Goal: Task Accomplishment & Management: Use online tool/utility

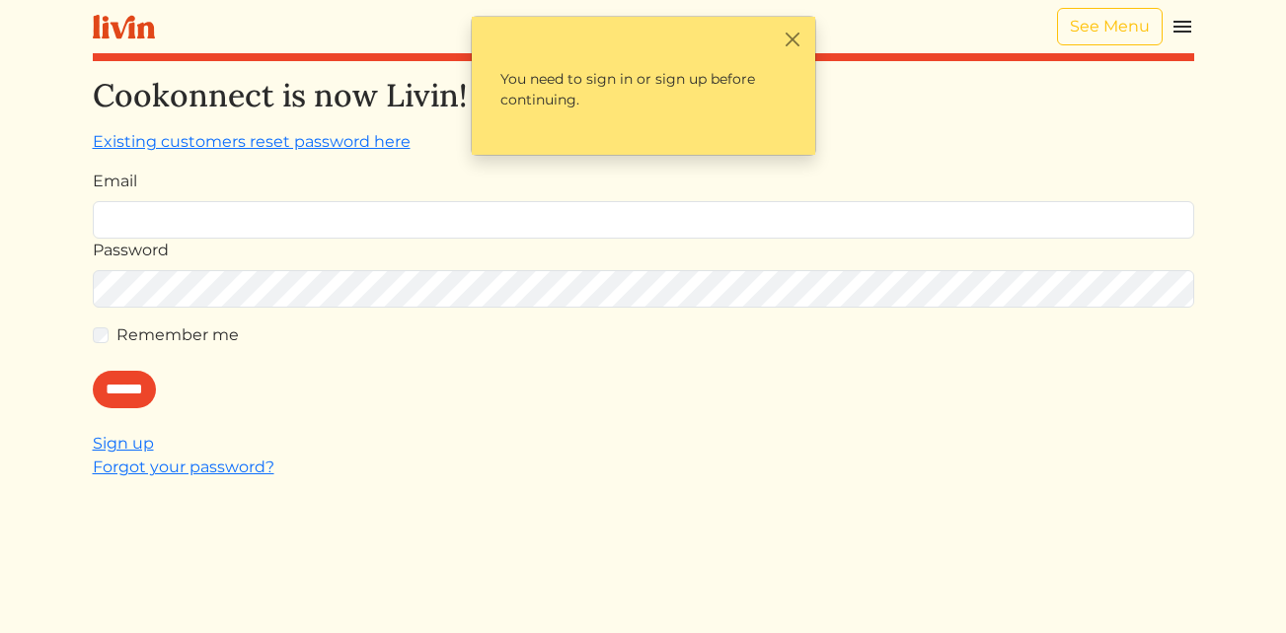
type input "**********"
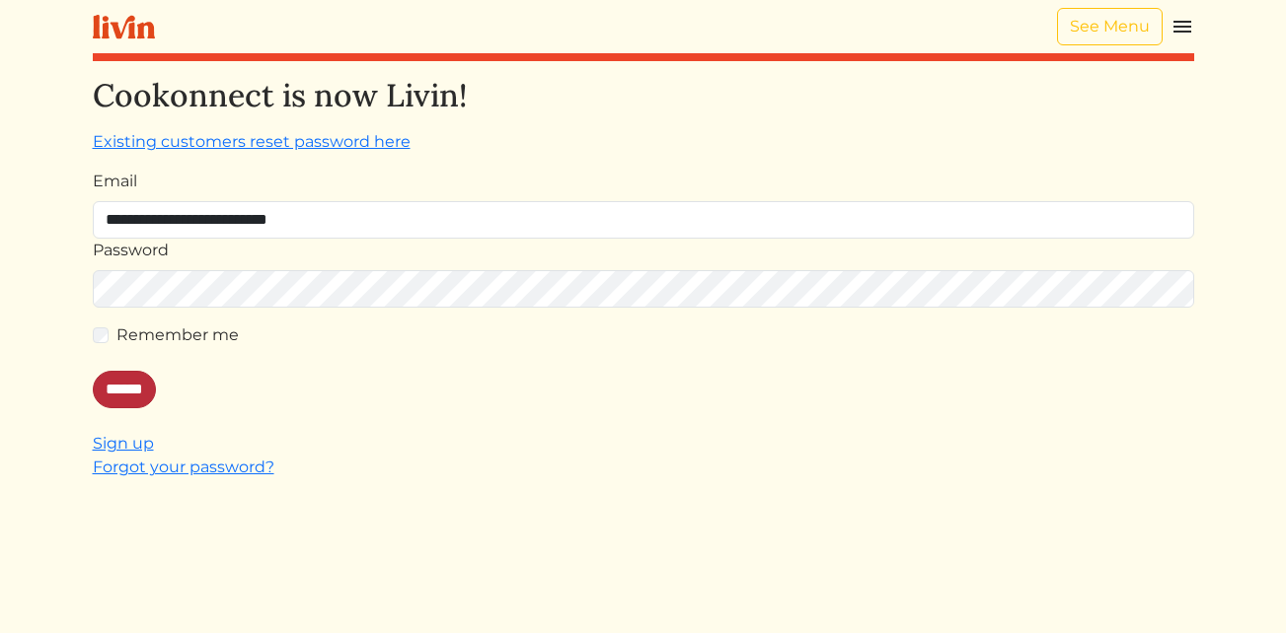
click at [114, 389] on input "******" at bounding box center [124, 389] width 63 height 37
click at [129, 391] on input "******" at bounding box center [124, 389] width 63 height 37
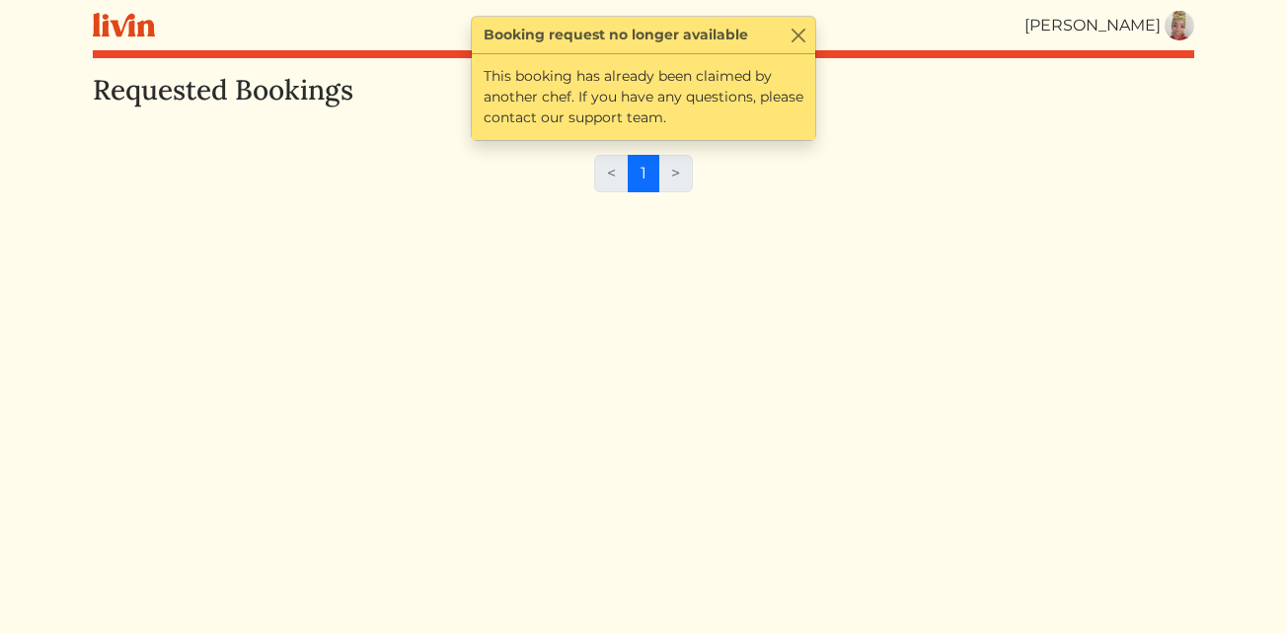
click at [1178, 22] on img at bounding box center [1179, 26] width 30 height 30
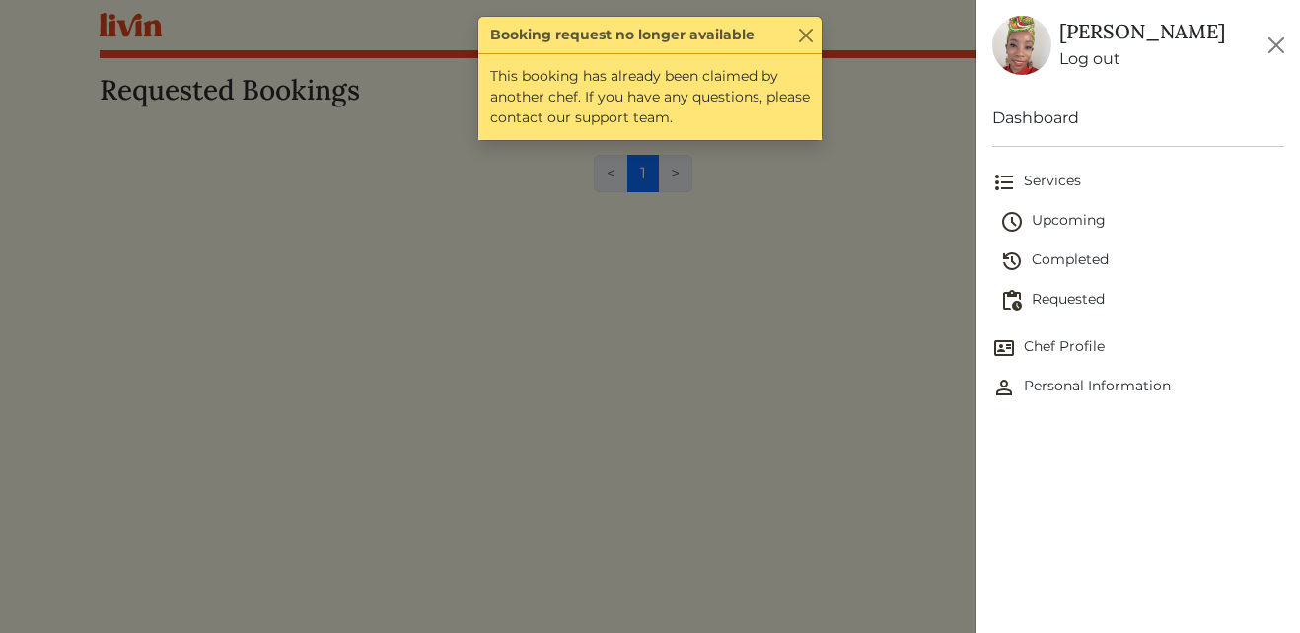
click at [1049, 213] on span "Upcoming" at bounding box center [1142, 222] width 285 height 24
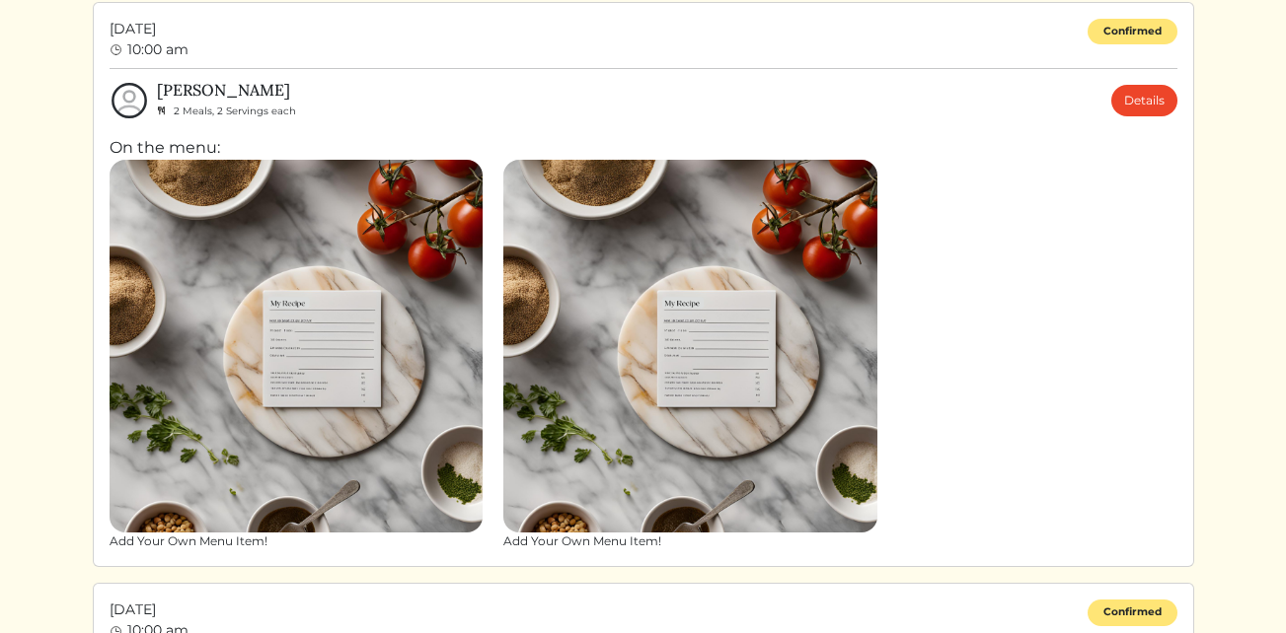
scroll to position [86, 0]
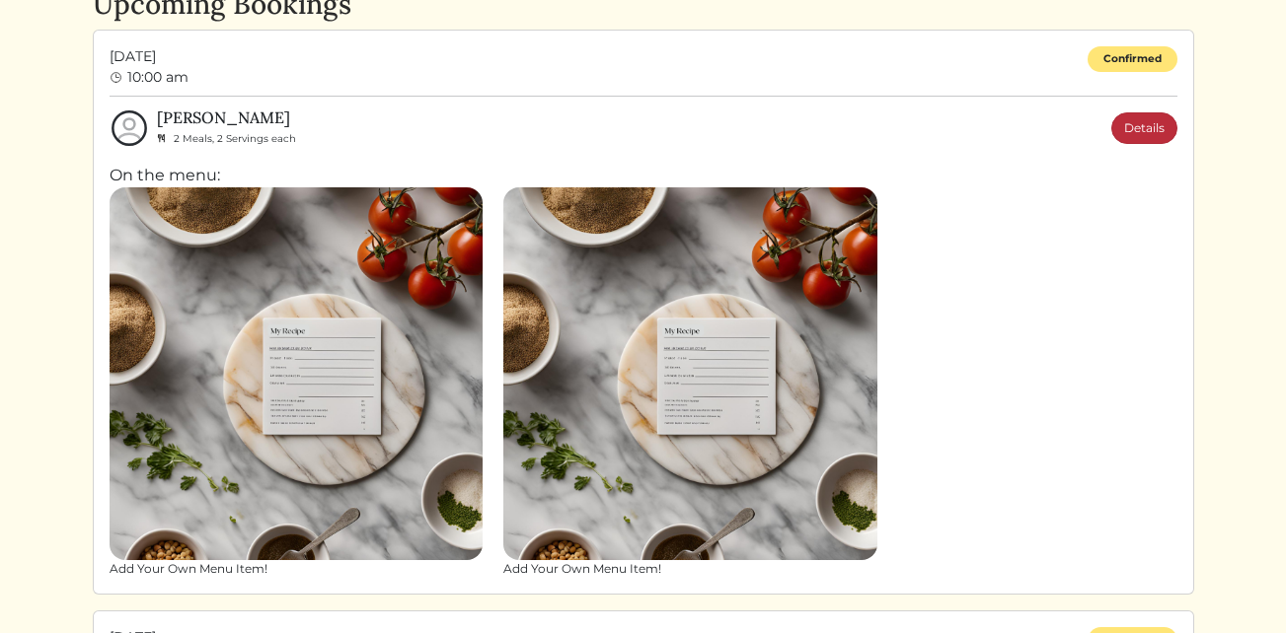
click at [1131, 128] on link "Details" at bounding box center [1144, 128] width 66 height 32
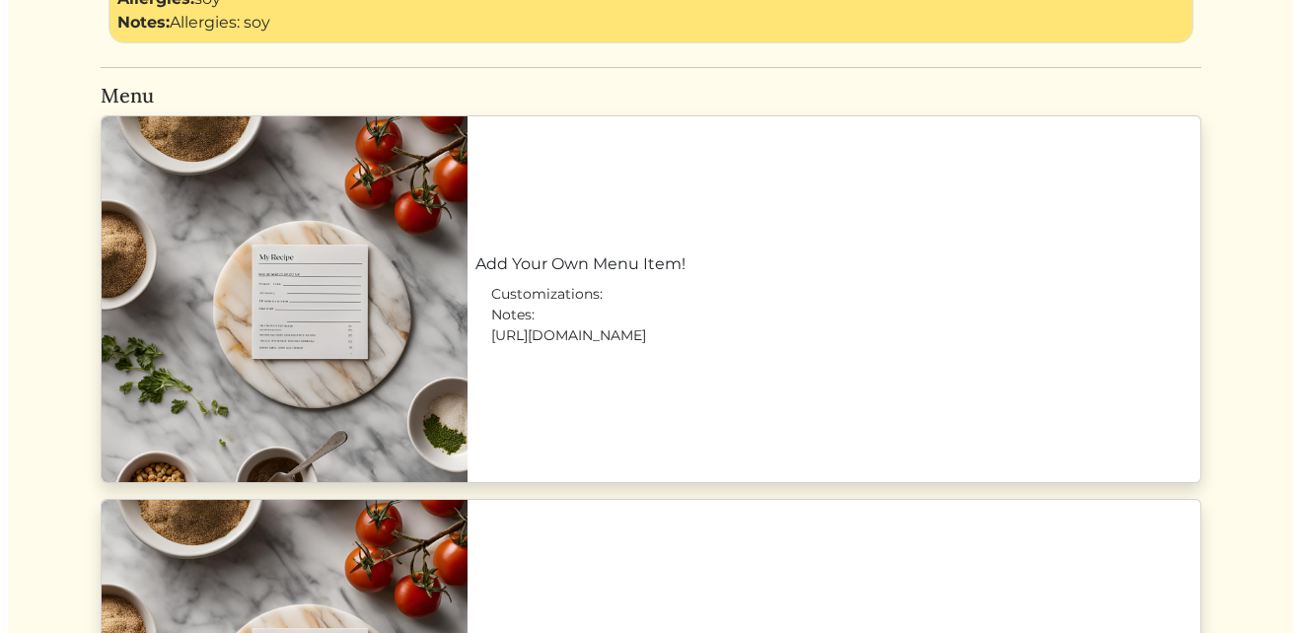
scroll to position [912, 0]
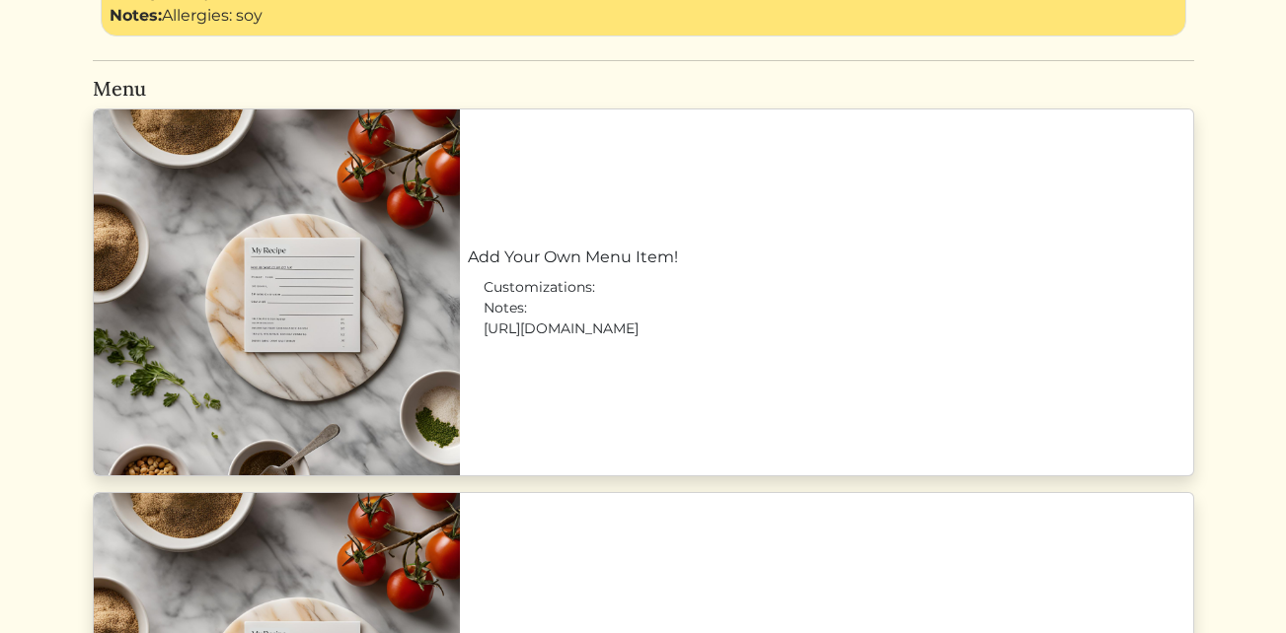
click at [503, 269] on link "Add Your Own Menu Item!" at bounding box center [826, 258] width 717 height 24
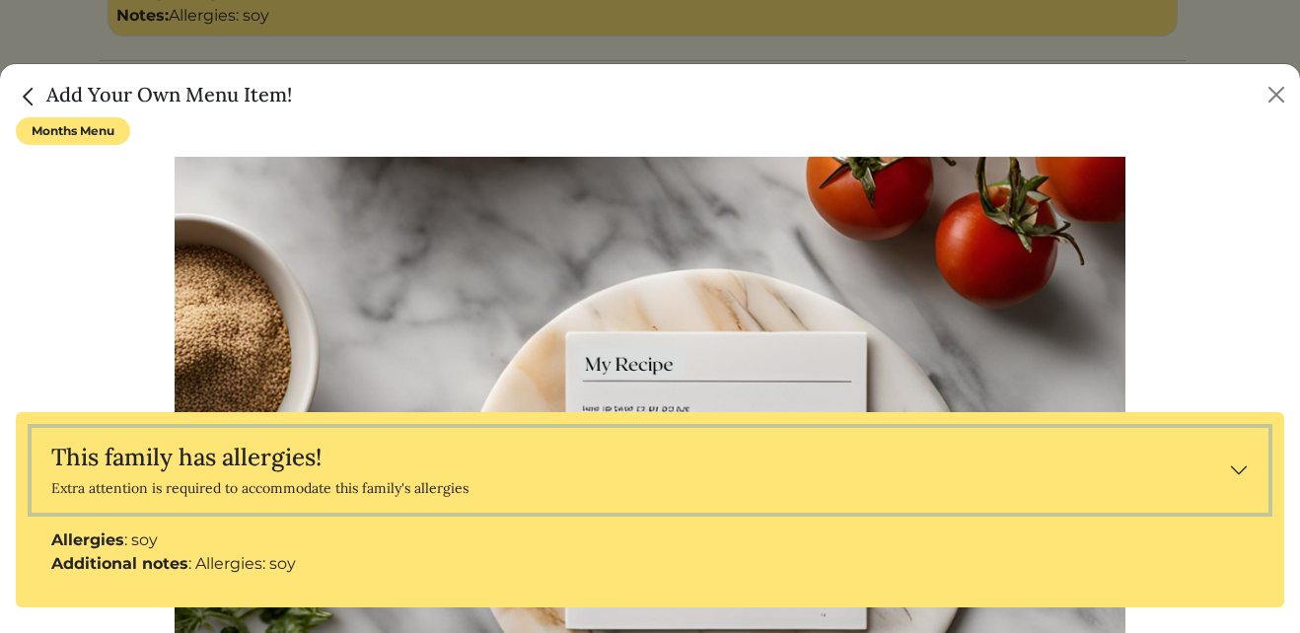
click at [1227, 474] on button "This family has allergies! Extra attention is required to accommodate this fami…" at bounding box center [650, 470] width 1237 height 85
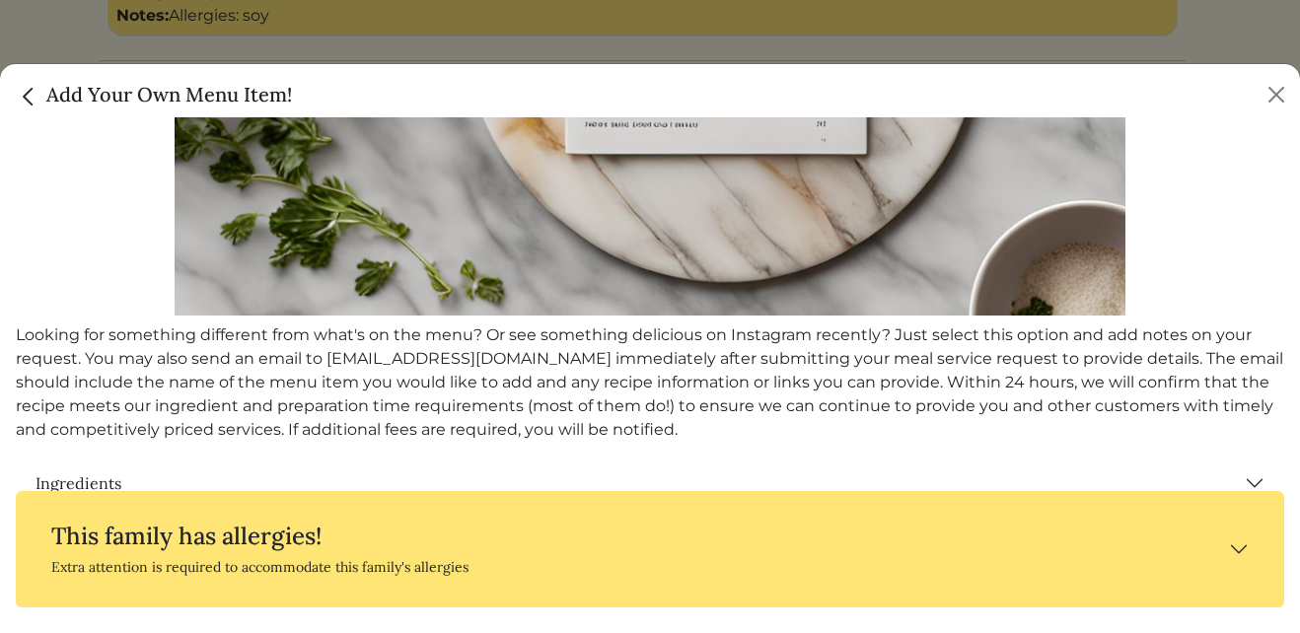
scroll to position [0, 0]
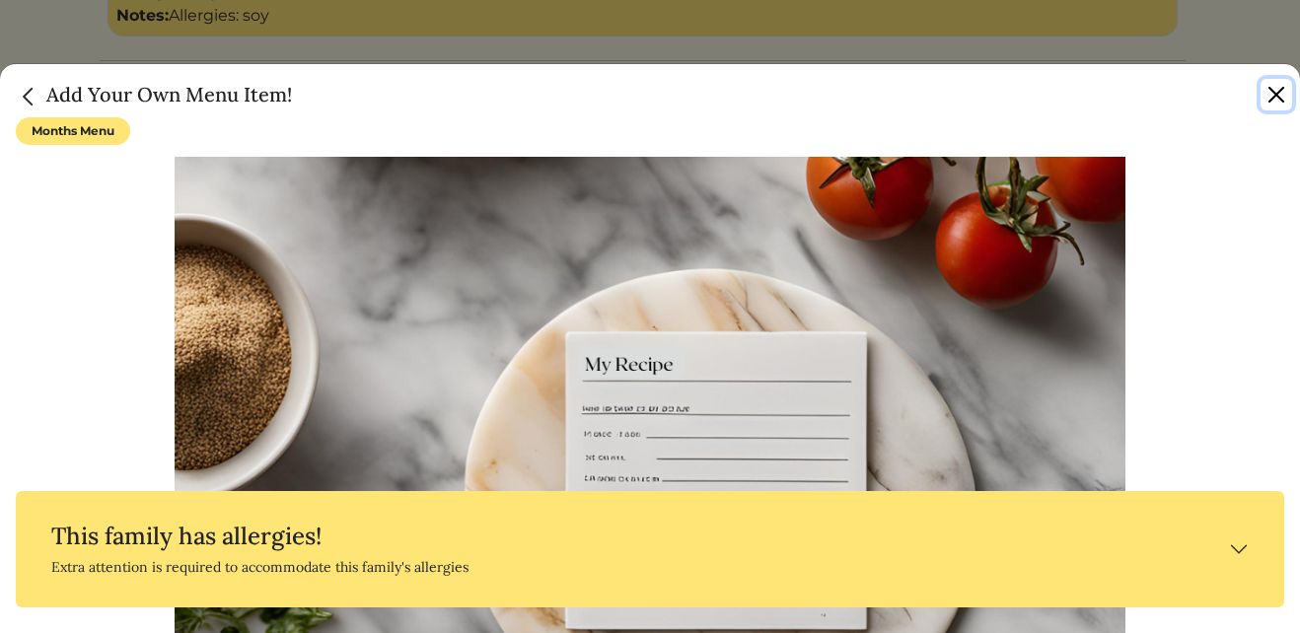
click at [1278, 94] on button "Close" at bounding box center [1277, 95] width 32 height 32
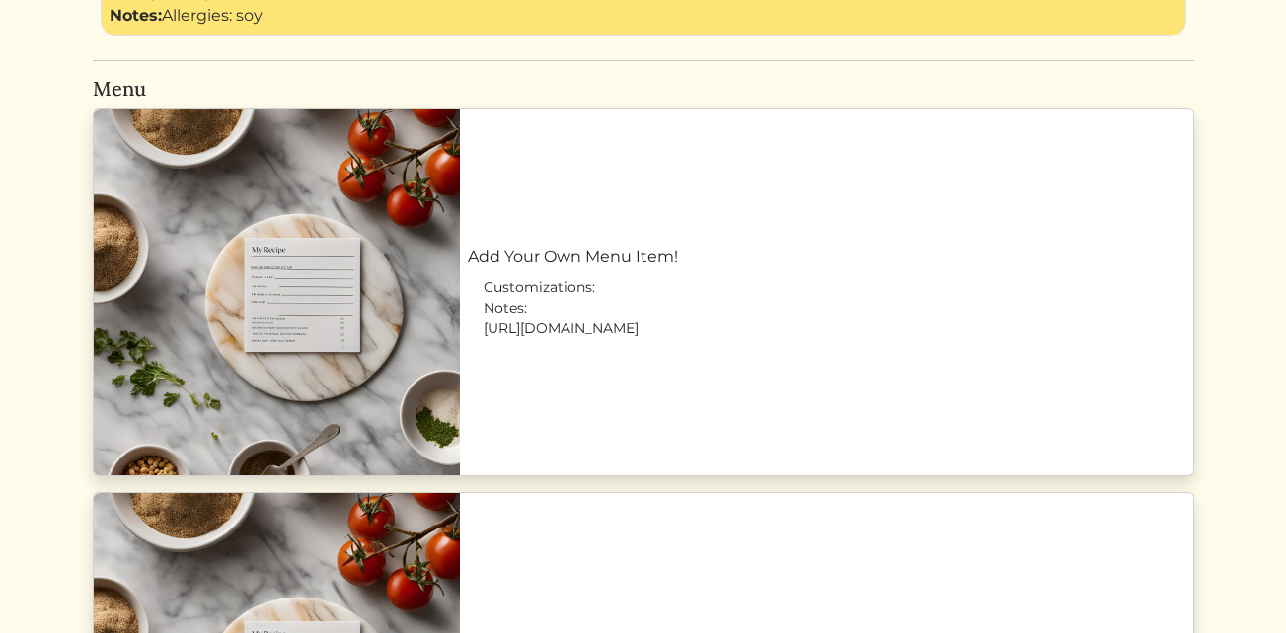
click at [558, 269] on link "Add Your Own Menu Item!" at bounding box center [826, 258] width 717 height 24
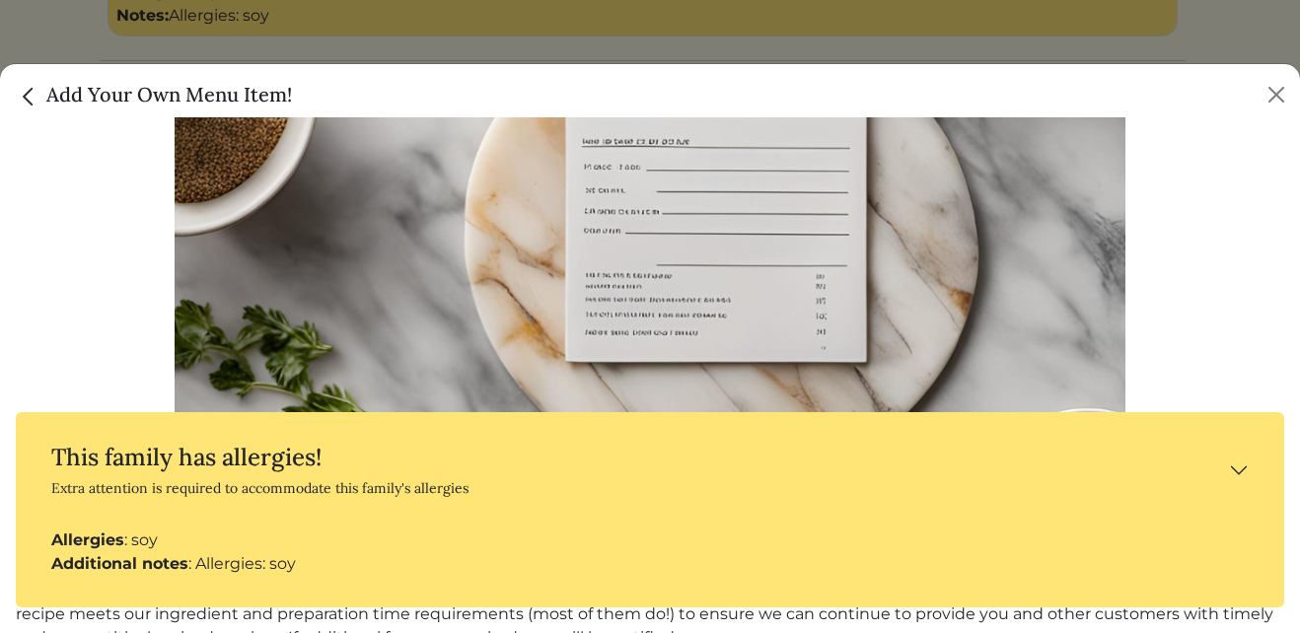
scroll to position [259, 0]
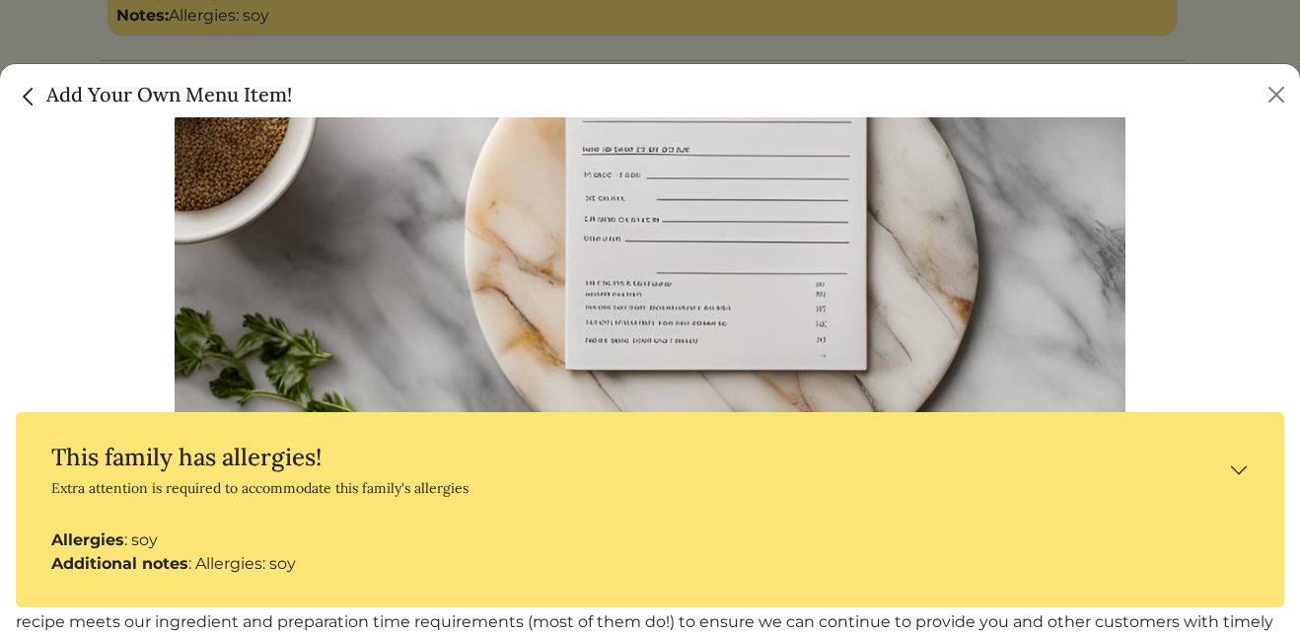
click at [813, 241] on img at bounding box center [651, 214] width 952 height 634
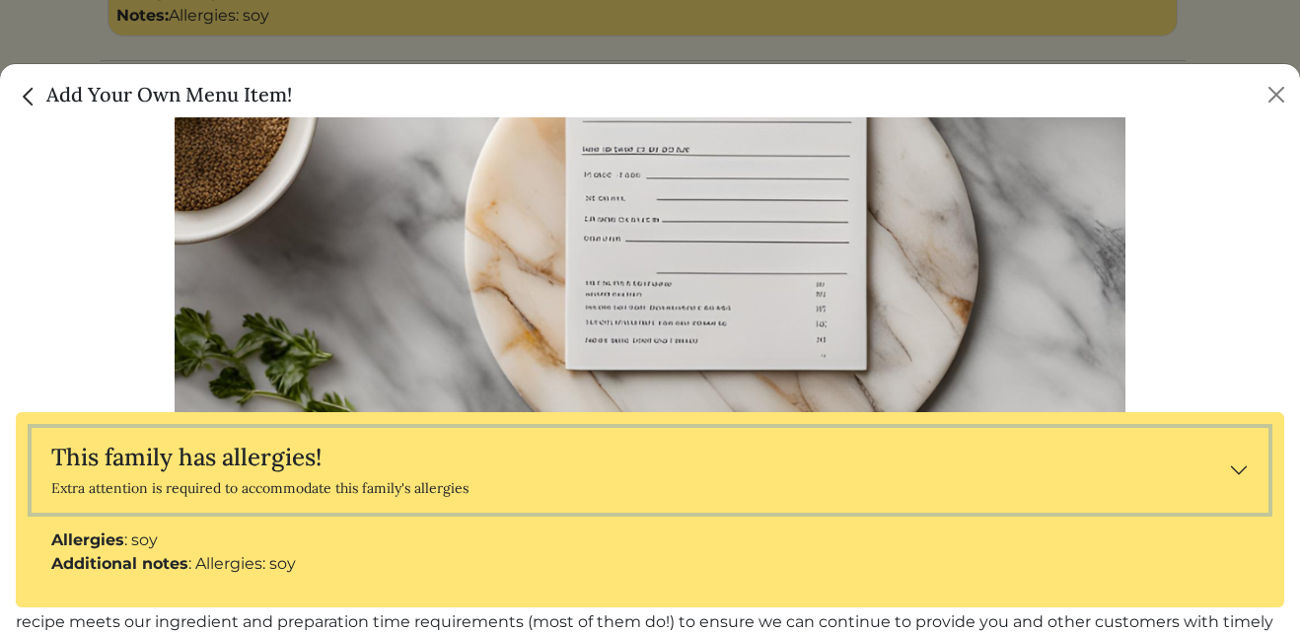
click at [1224, 463] on button "This family has allergies! Extra attention is required to accommodate this fami…" at bounding box center [650, 470] width 1237 height 85
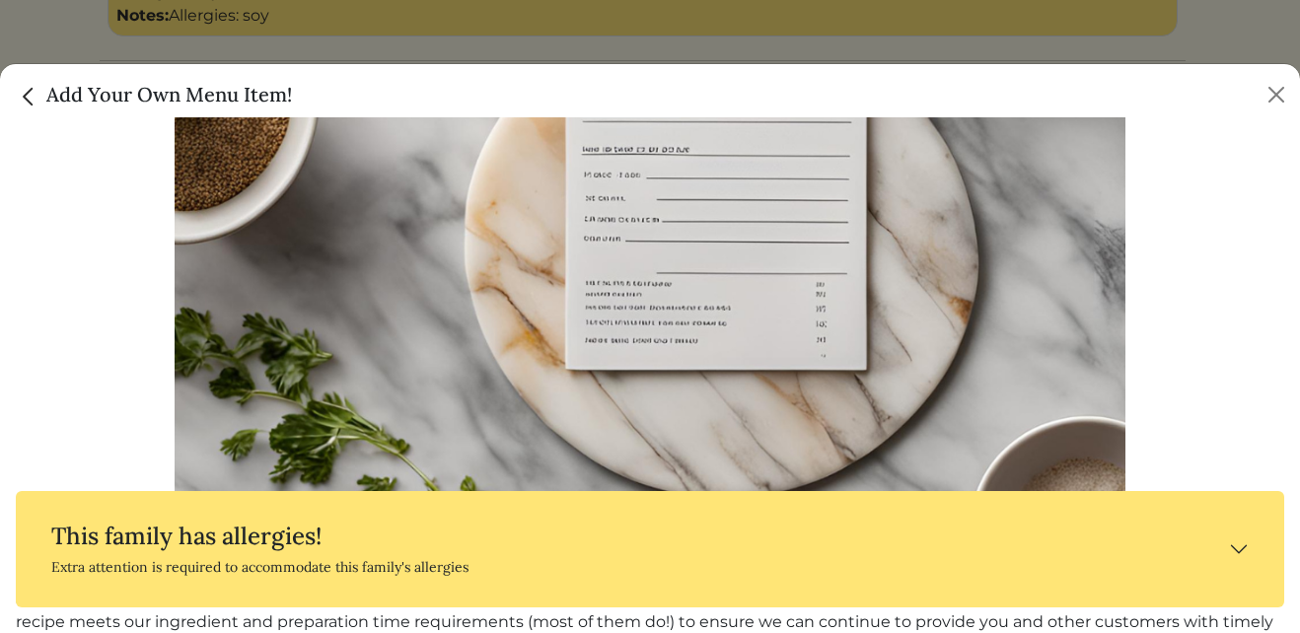
click at [681, 308] on img at bounding box center [651, 214] width 952 height 634
click at [390, 314] on img at bounding box center [651, 214] width 952 height 634
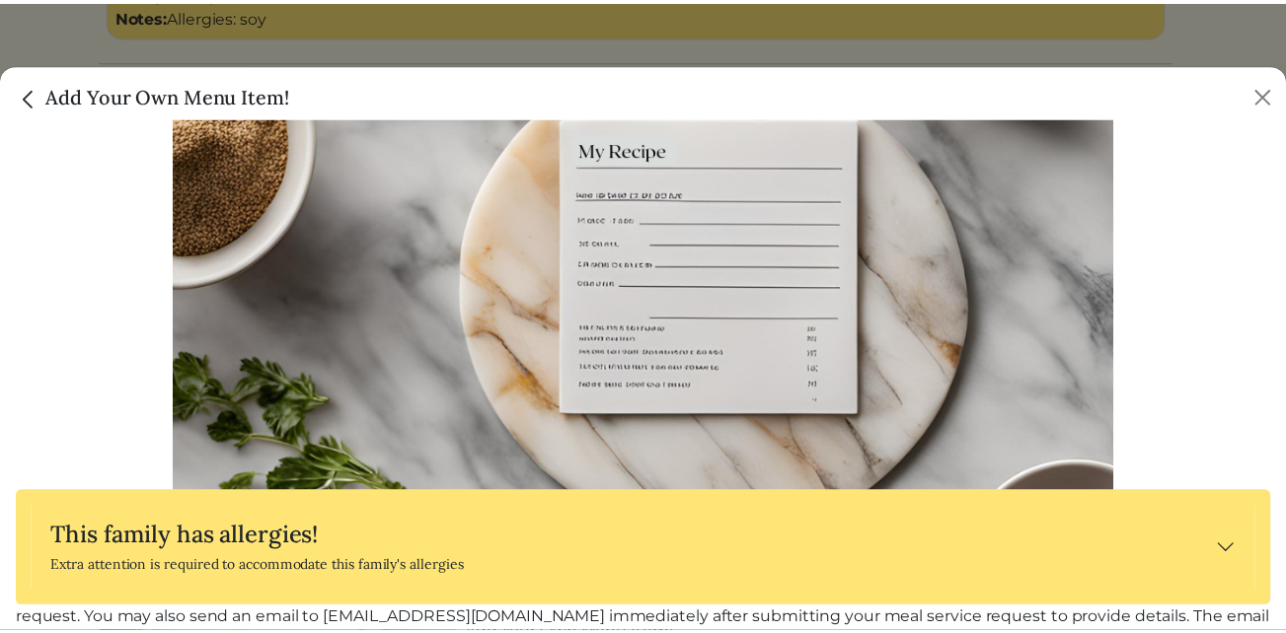
scroll to position [213, 0]
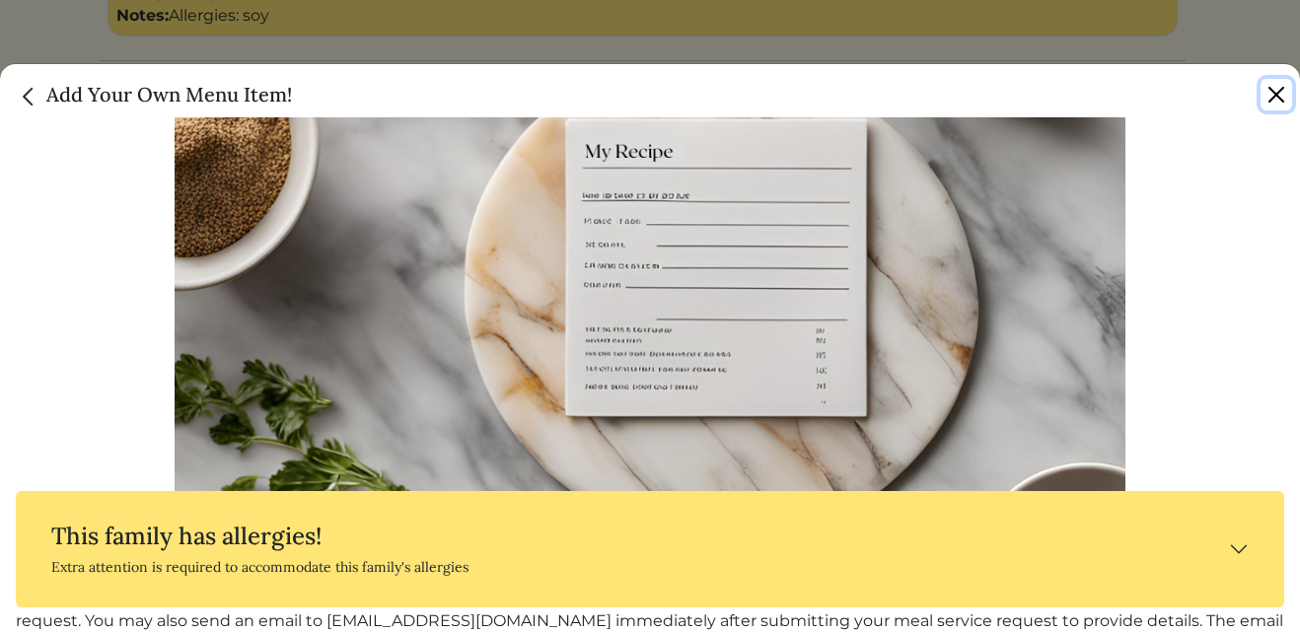
click at [1279, 91] on button "Close" at bounding box center [1277, 95] width 32 height 32
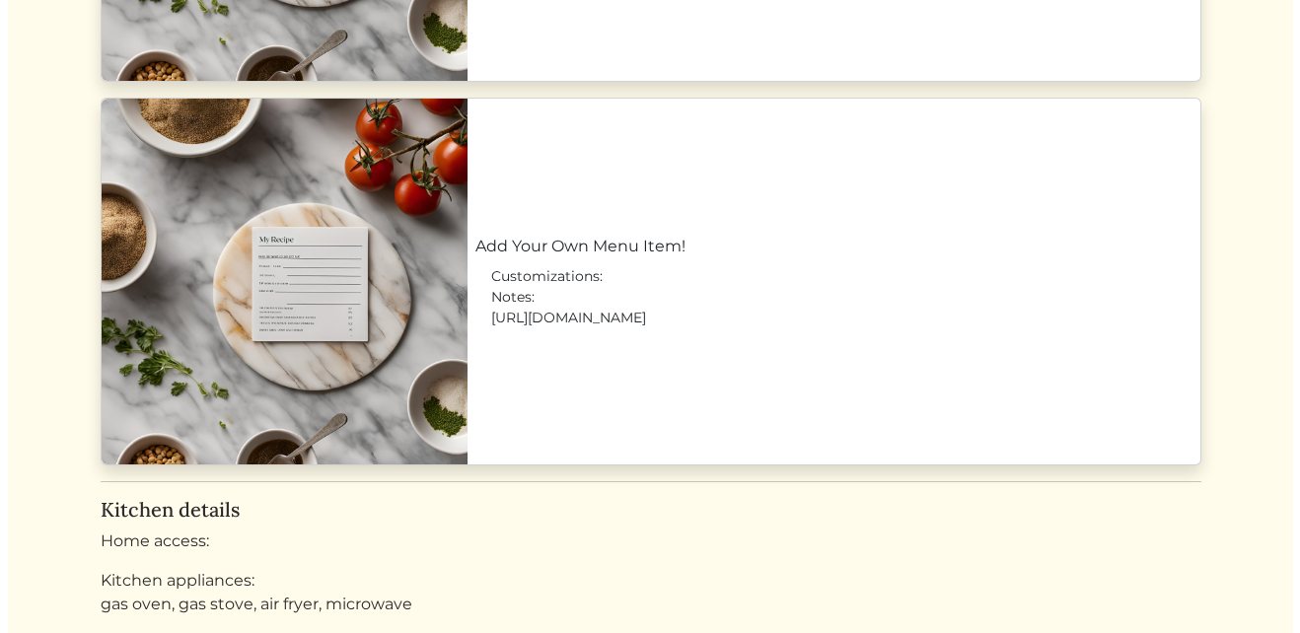
scroll to position [1318, 0]
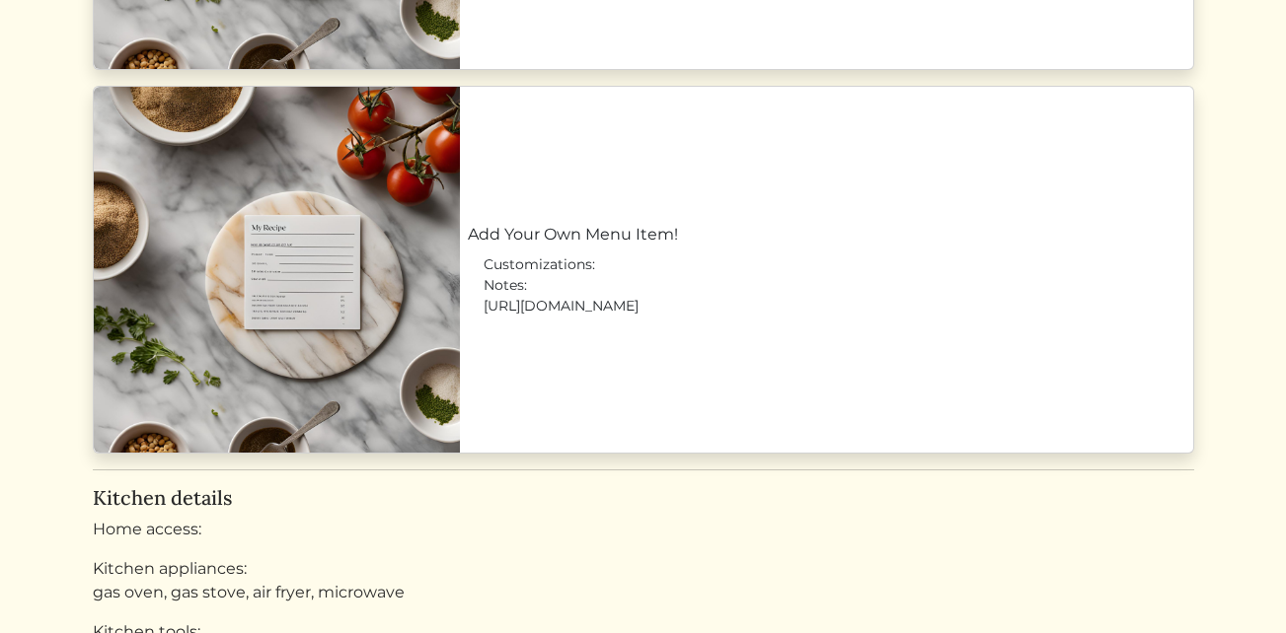
click at [634, 247] on link "Add Your Own Menu Item!" at bounding box center [826, 235] width 717 height 24
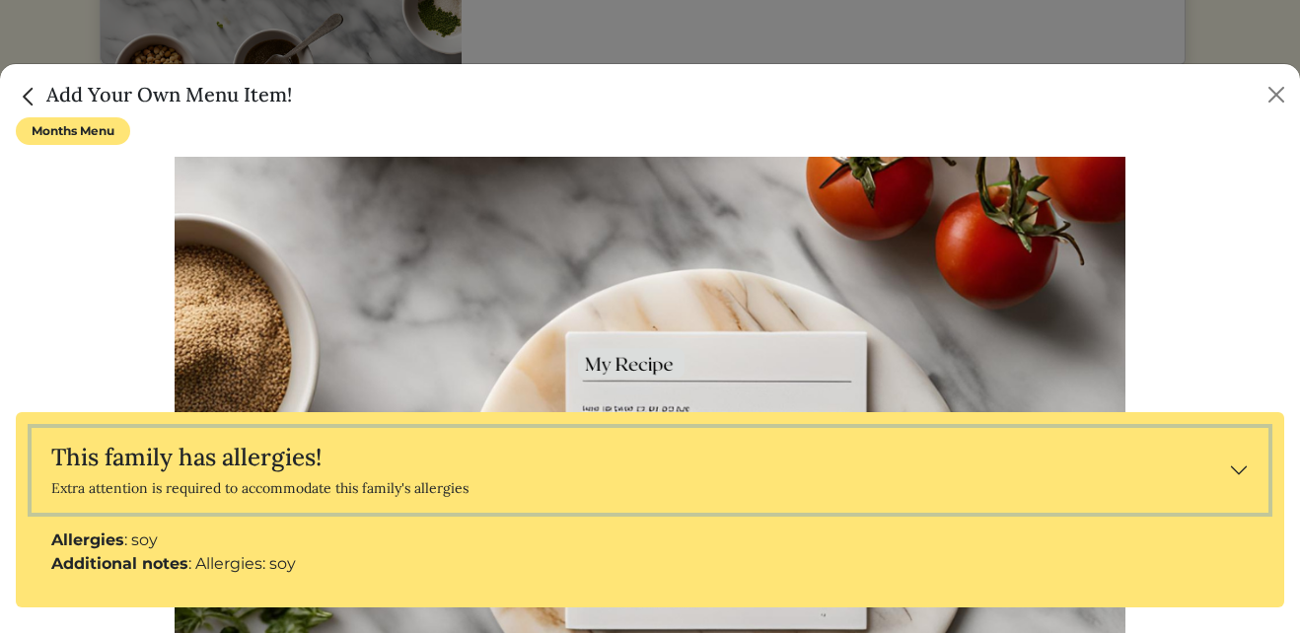
click at [1218, 458] on button "This family has allergies! Extra attention is required to accommodate this fami…" at bounding box center [650, 470] width 1237 height 85
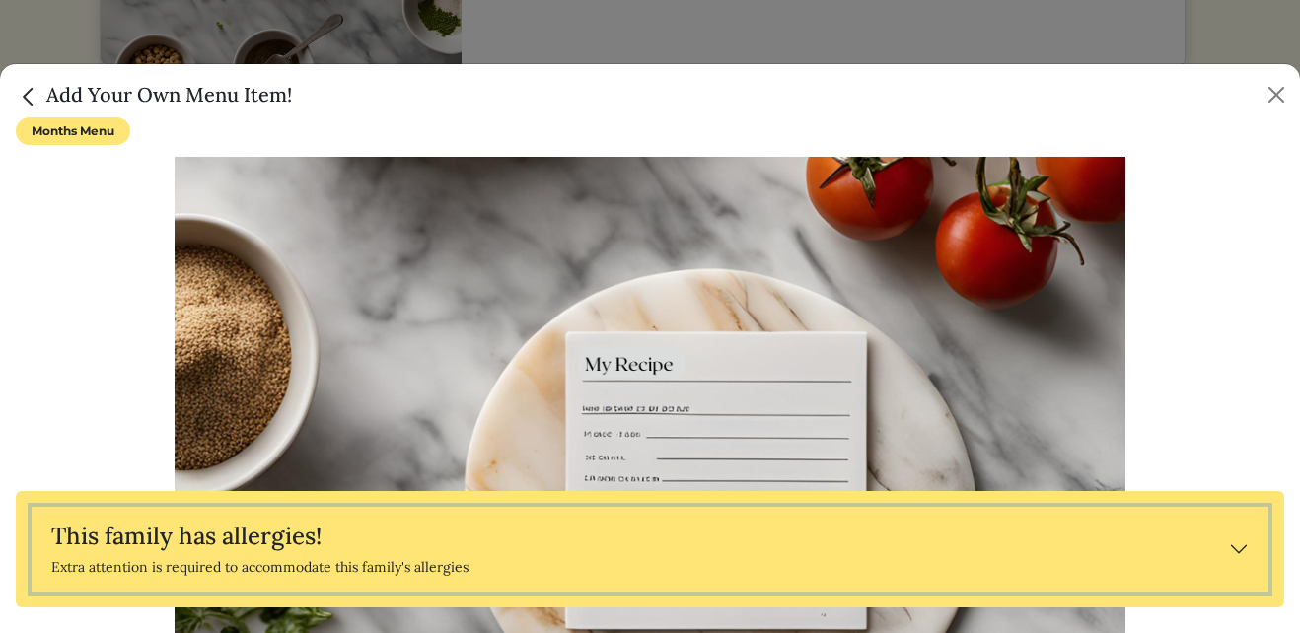
click at [1224, 543] on button "This family has allergies! Extra attention is required to accommodate this fami…" at bounding box center [650, 549] width 1237 height 85
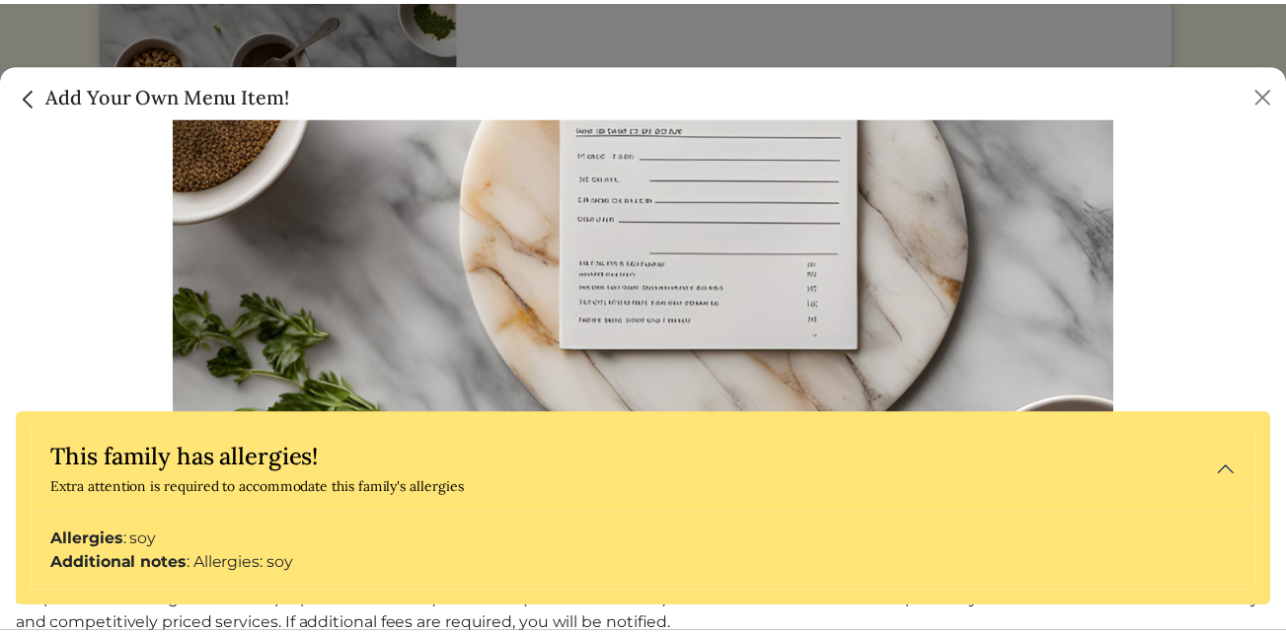
scroll to position [118, 0]
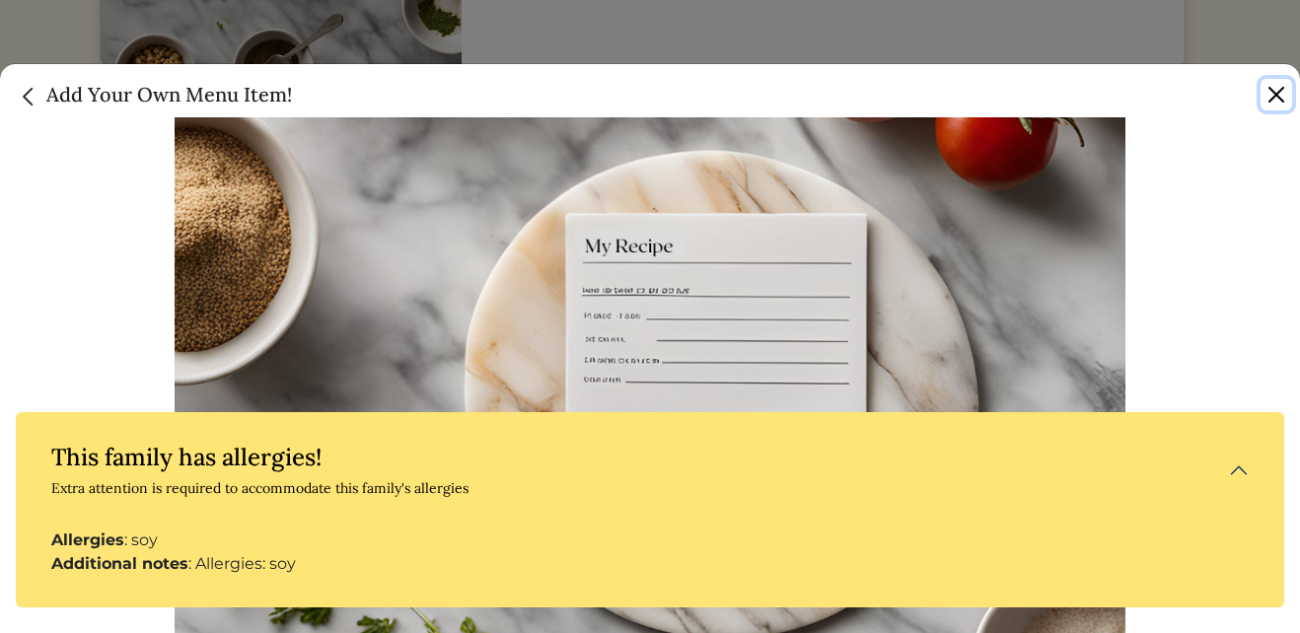
click at [1285, 98] on button "Close" at bounding box center [1277, 95] width 32 height 32
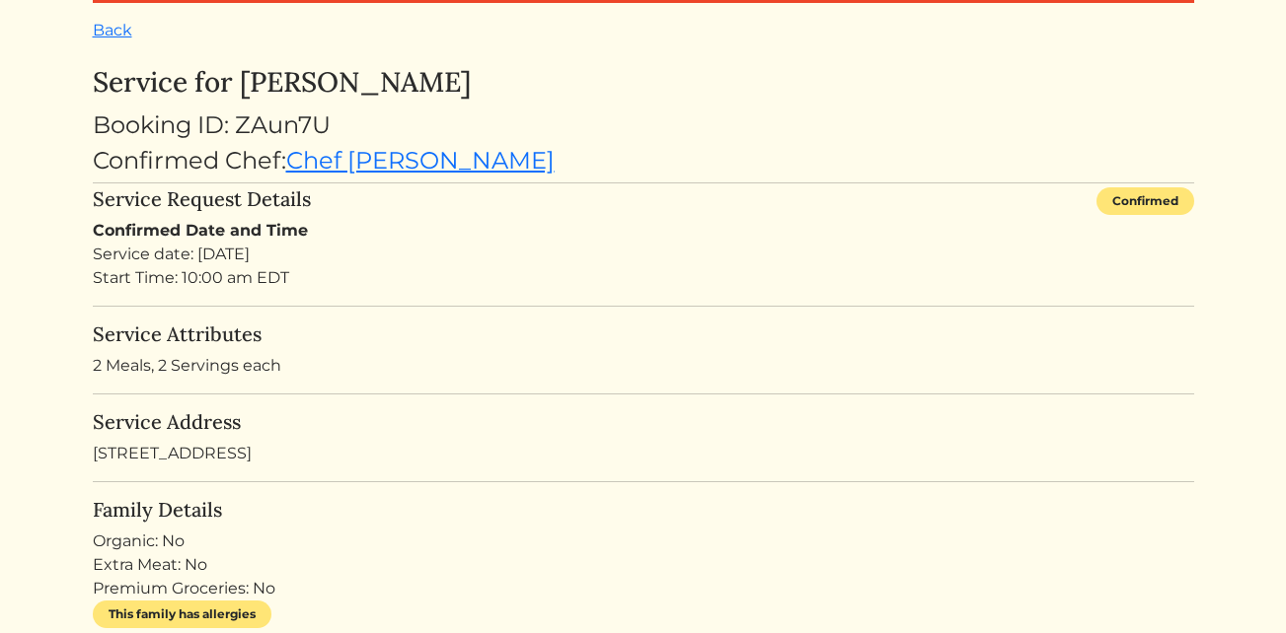
scroll to position [0, 0]
